Goal: Information Seeking & Learning: Find contact information

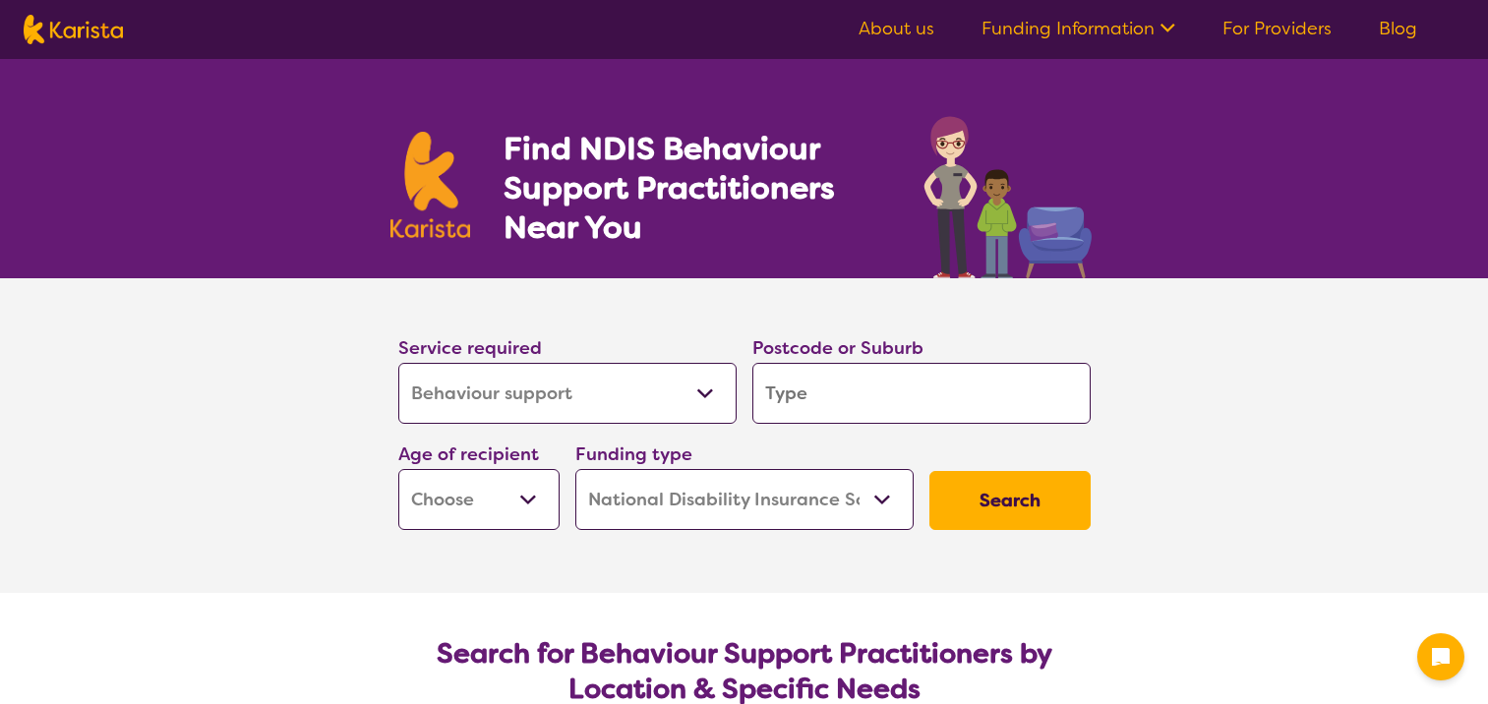
select select "Behaviour support"
select select "NDIS"
select select "Behaviour support"
select select "NDIS"
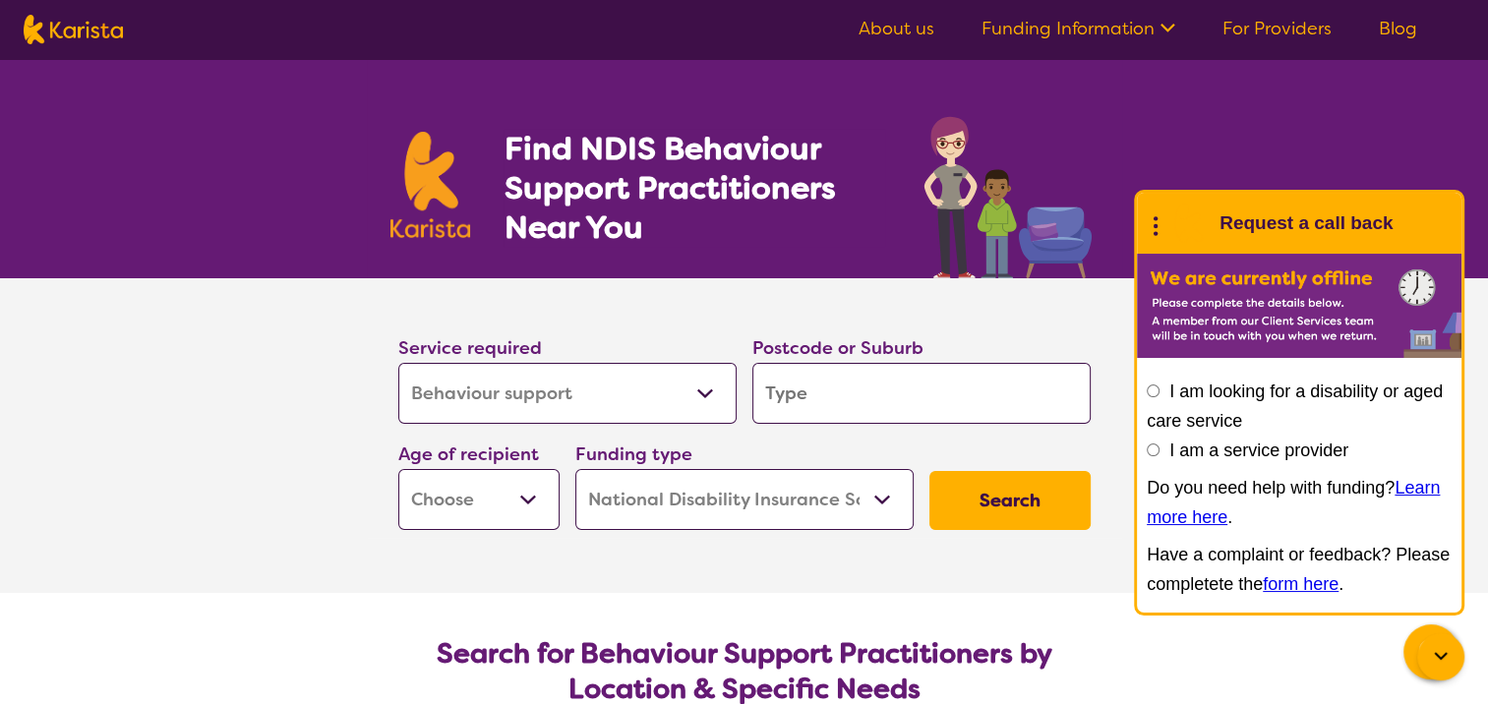
click at [818, 385] on input "search" at bounding box center [921, 393] width 338 height 61
type input "6"
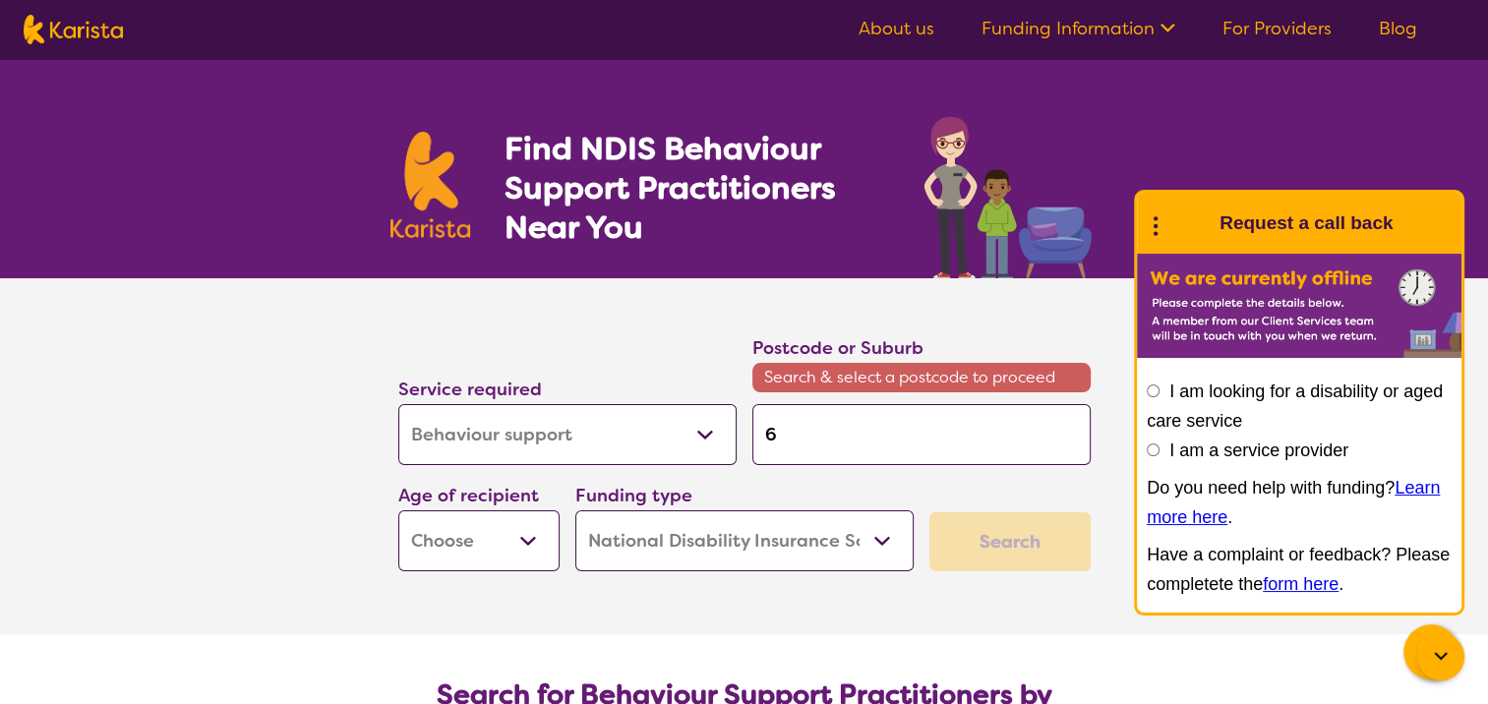
type input "61"
type input "610"
type input "6107"
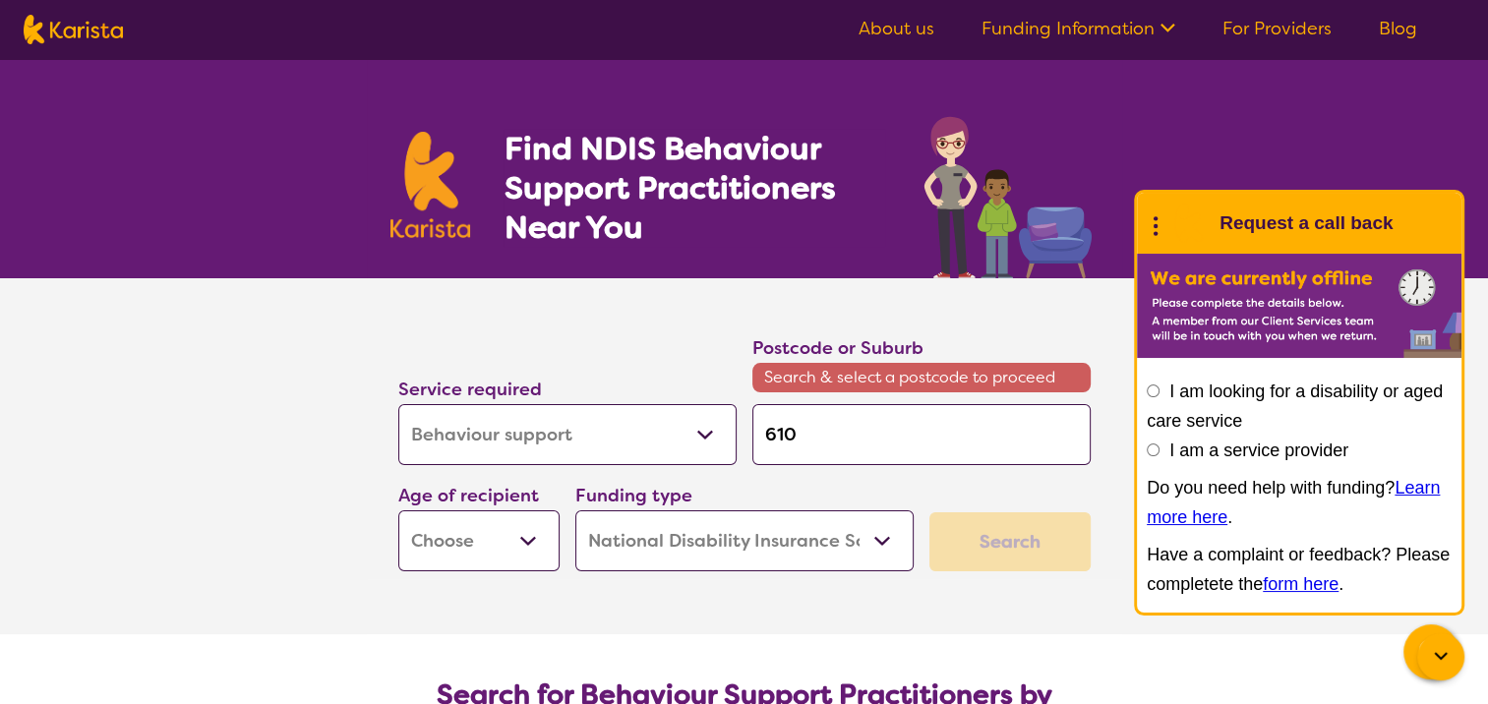
type input "6107"
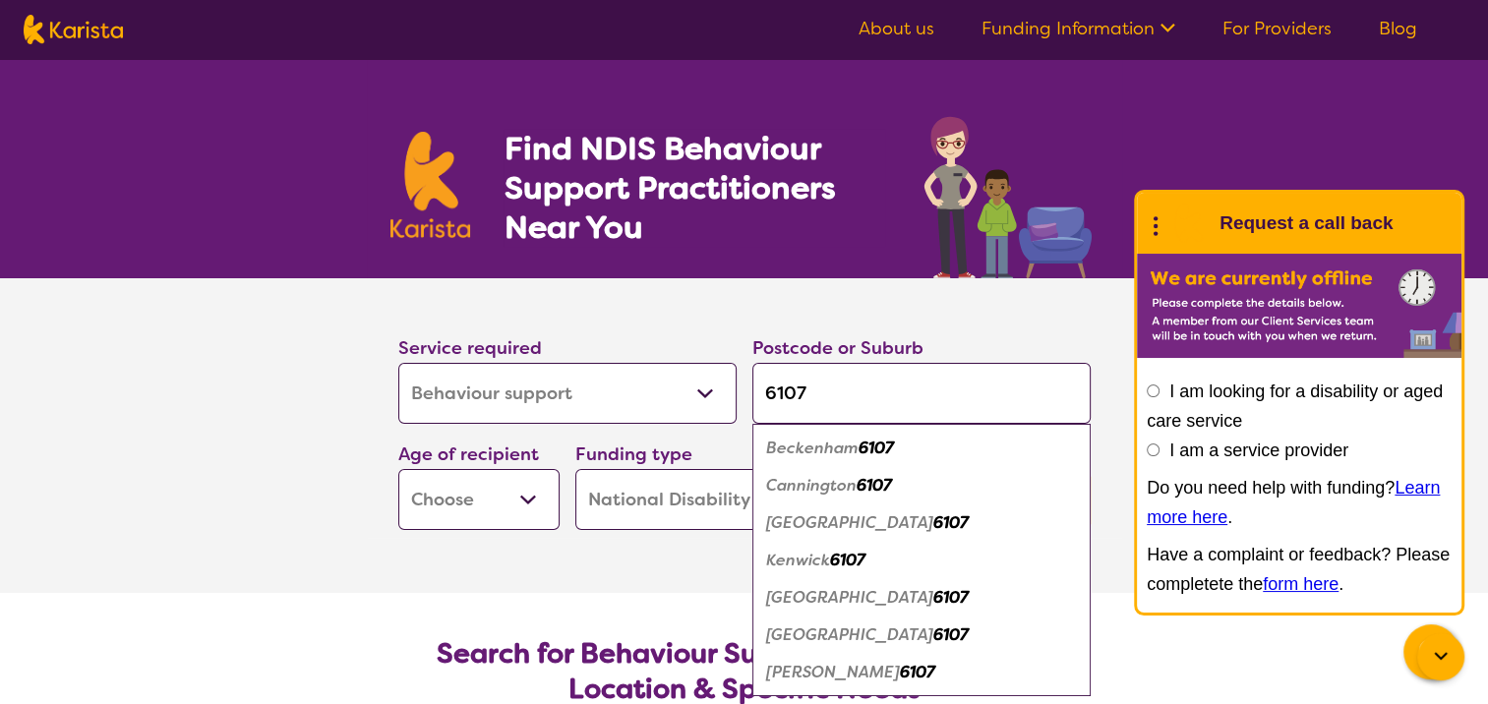
type input "6107"
click at [862, 485] on em "6107" at bounding box center [873, 485] width 35 height 21
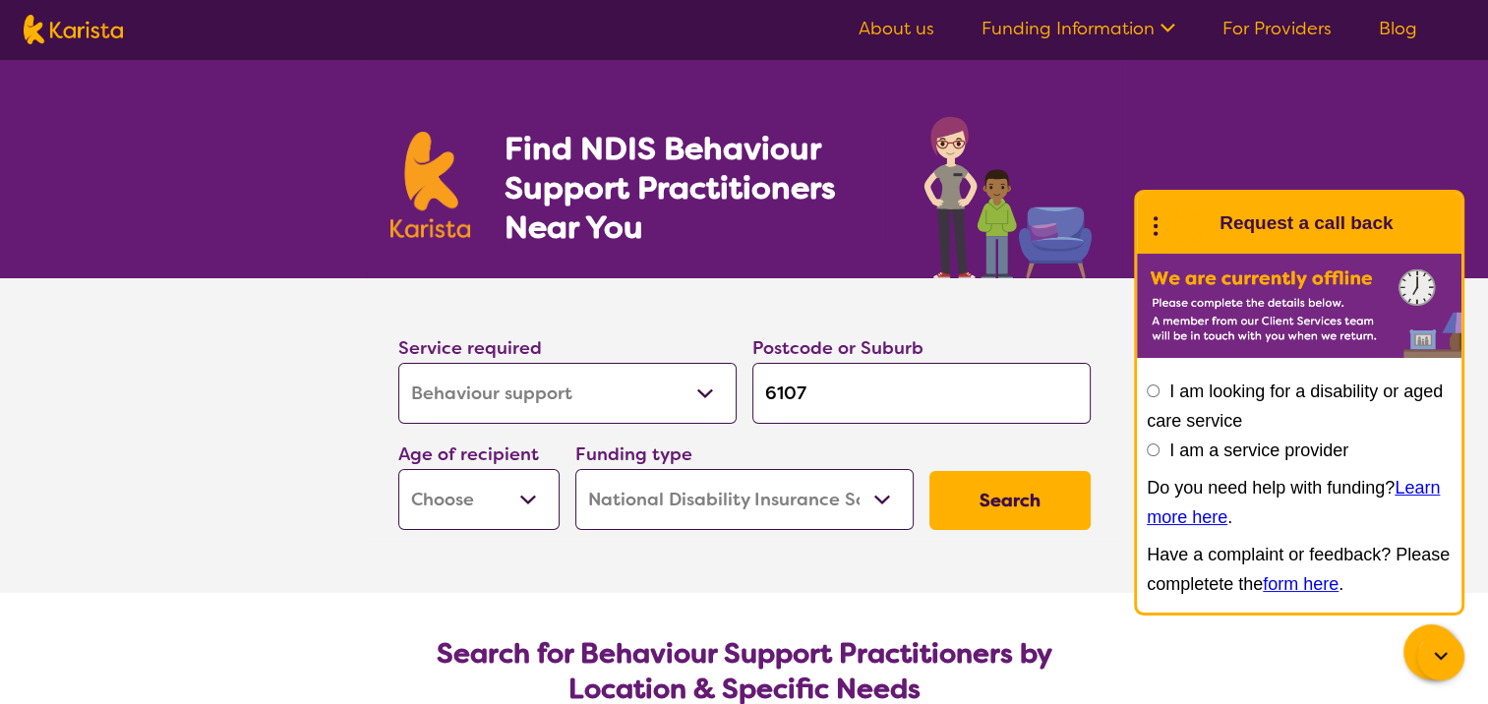
click at [500, 501] on select "Early Childhood - 0 to 9 Child - 10 to 11 Adolescent - 12 to 17 Adult - 18 to 6…" at bounding box center [478, 499] width 161 height 61
select select "AG"
click at [398, 469] on select "Early Childhood - 0 to 9 Child - 10 to 11 Adolescent - 12 to 17 Adult - 18 to 6…" at bounding box center [478, 499] width 161 height 61
select select "AG"
click at [998, 506] on button "Search" at bounding box center [1009, 500] width 161 height 59
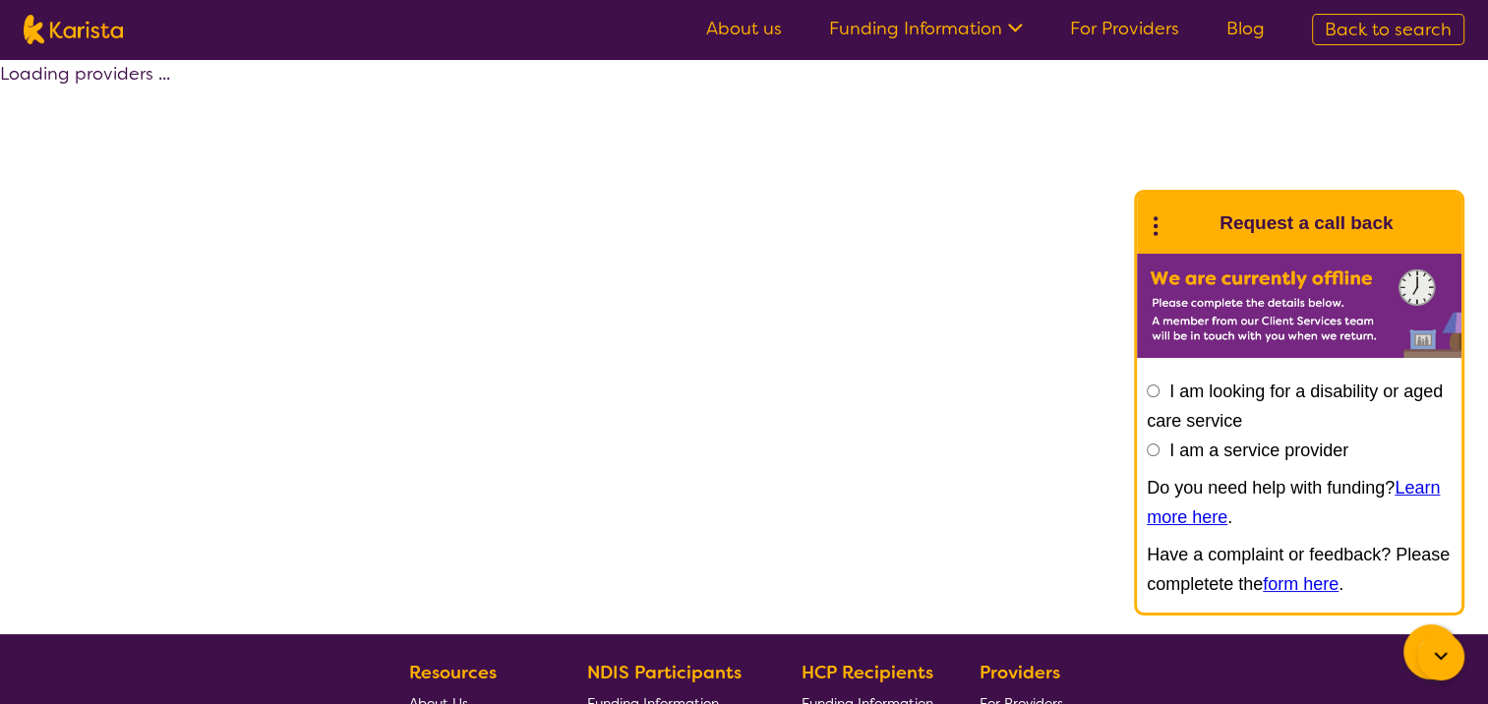
select select "by_score"
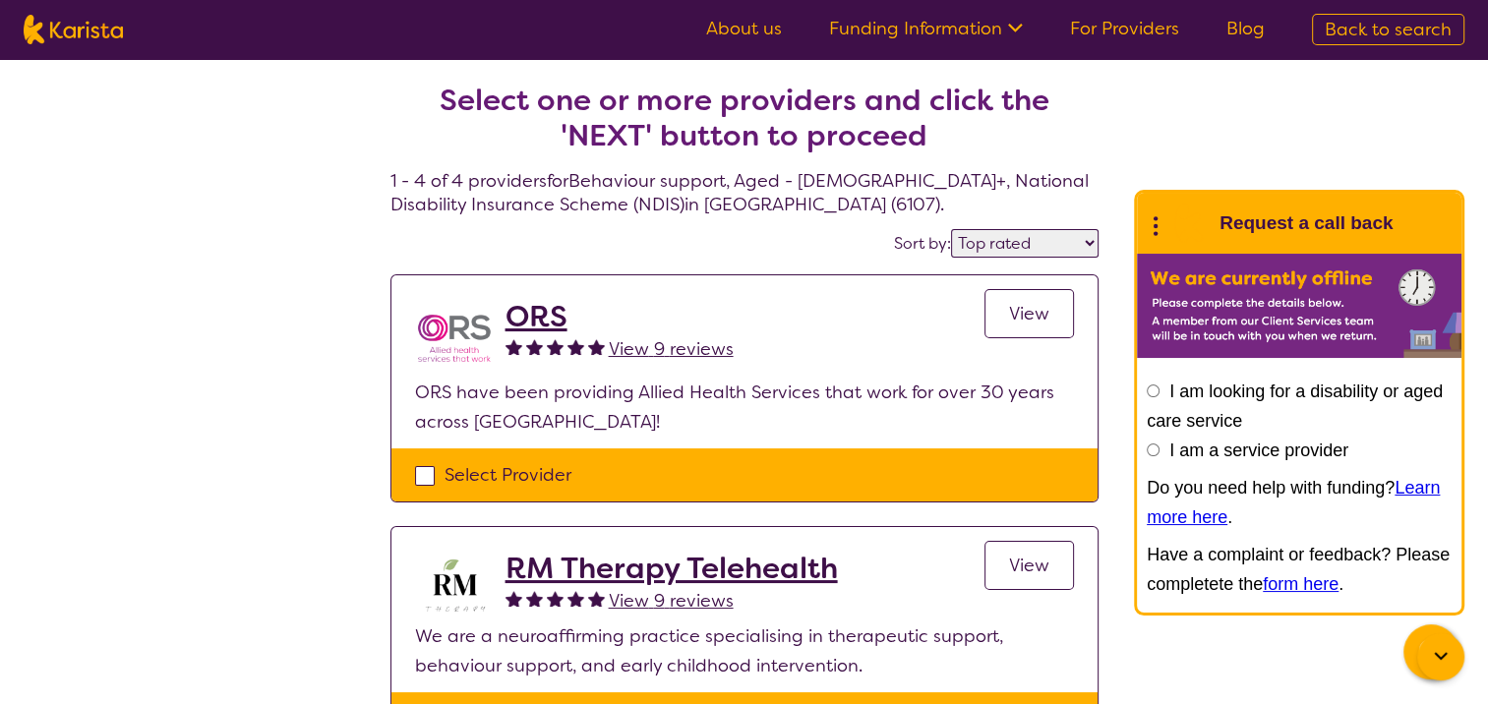
click at [527, 313] on h2 "ORS" at bounding box center [619, 316] width 228 height 35
